Goal: Navigation & Orientation: Find specific page/section

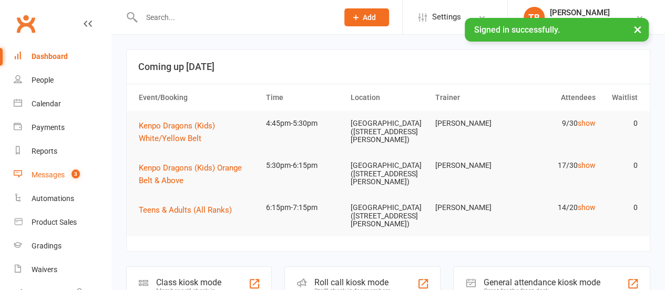
click at [66, 180] on link "Messages 3" at bounding box center [62, 175] width 97 height 24
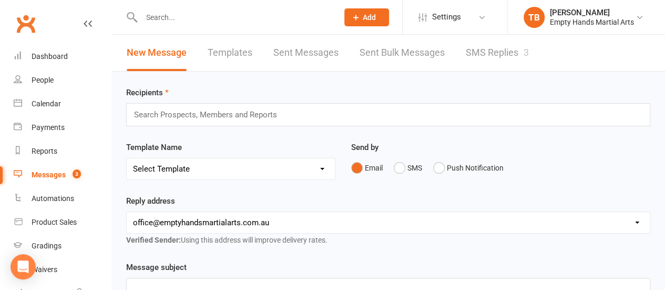
click at [488, 52] on link "SMS Replies 3" at bounding box center [497, 53] width 63 height 36
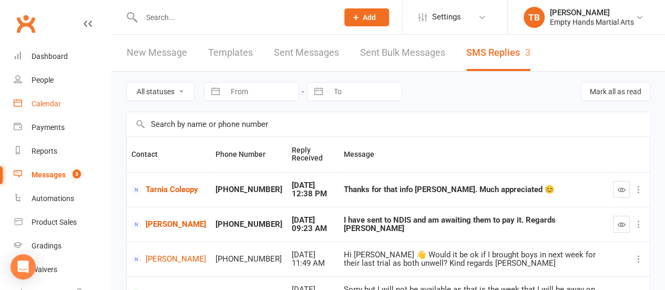
click at [59, 105] on div "Calendar" at bounding box center [46, 103] width 29 height 8
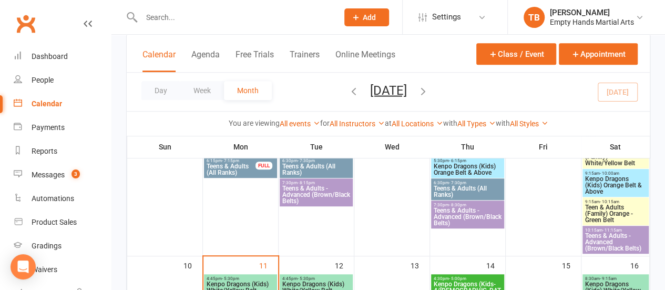
scroll to position [242, 0]
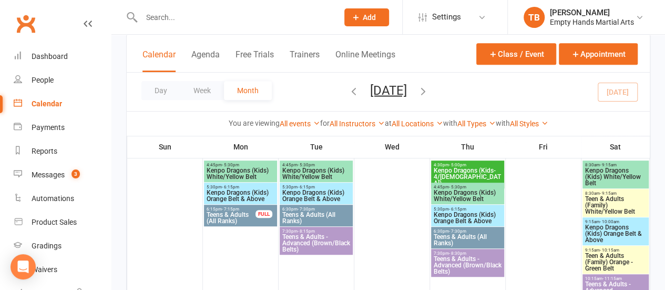
click at [615, 206] on span "Teen & Adults (Family) White/Yellow Belt" at bounding box center [616, 205] width 62 height 19
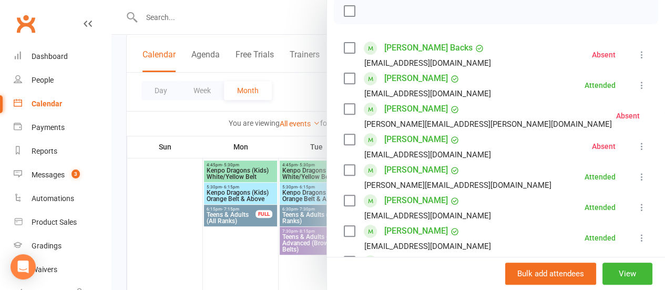
scroll to position [173, 0]
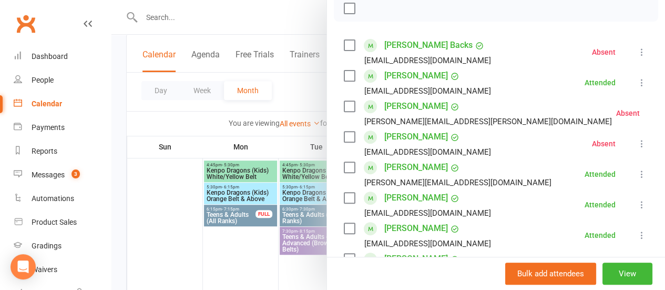
click at [120, 113] on div at bounding box center [388, 145] width 554 height 290
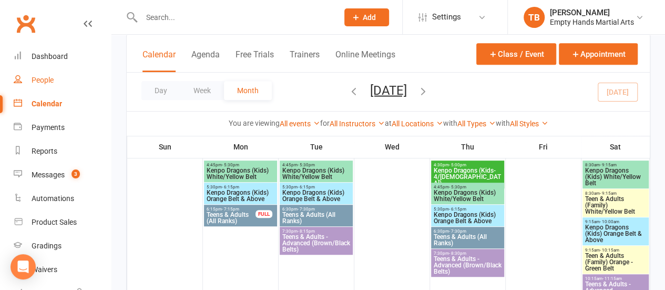
click at [39, 69] on link "People" at bounding box center [62, 80] width 97 height 24
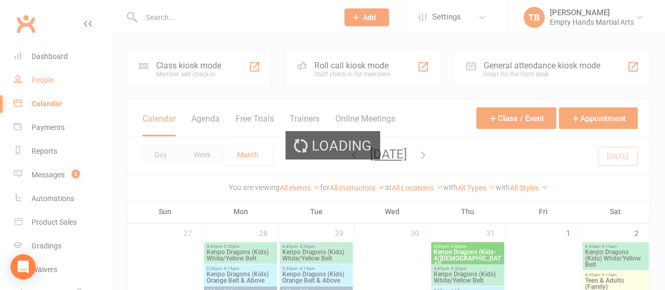
select select "100"
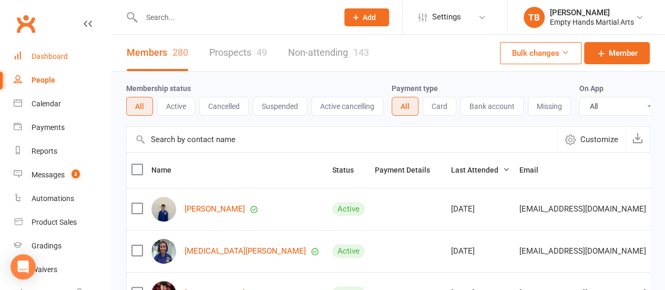
click at [58, 57] on div "Dashboard" at bounding box center [50, 56] width 36 height 8
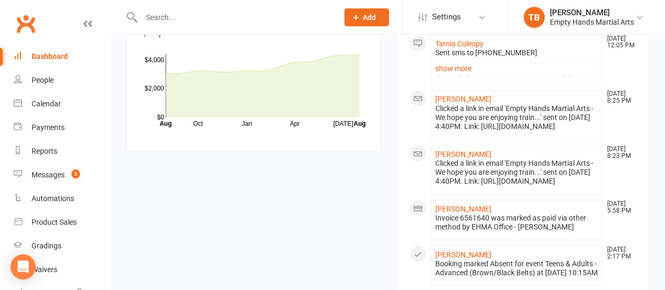
scroll to position [893, 0]
click at [463, 159] on link "[PERSON_NAME]" at bounding box center [463, 154] width 56 height 8
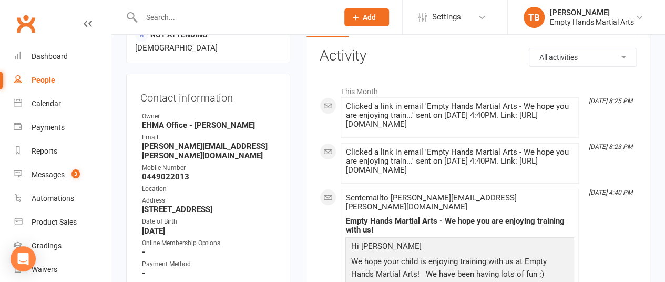
scroll to position [103, 0]
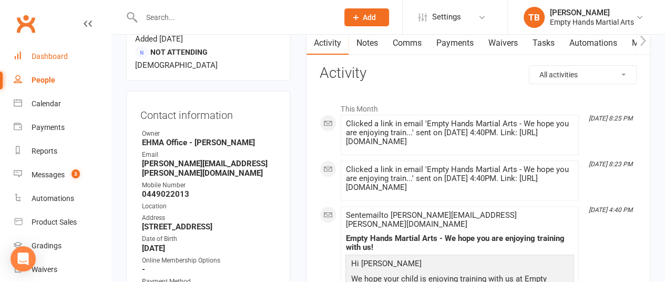
click at [57, 51] on link "Dashboard" at bounding box center [62, 57] width 97 height 24
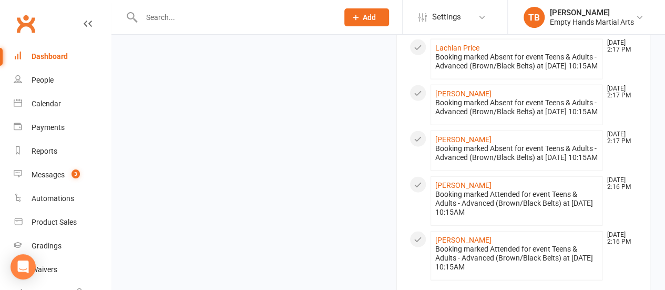
scroll to position [1379, 0]
